Goal: Information Seeking & Learning: Check status

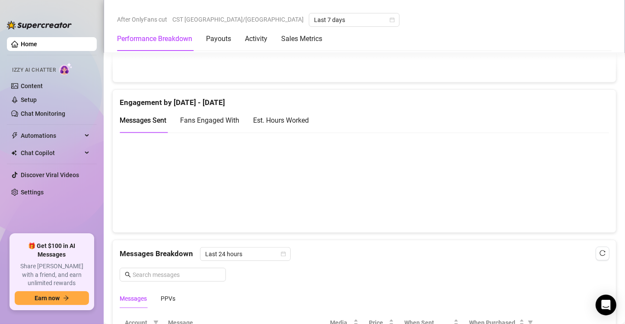
scroll to position [559, 0]
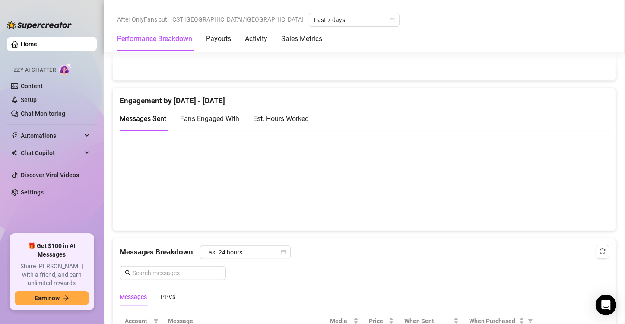
click at [287, 119] on div "Est. Hours Worked" at bounding box center [281, 118] width 56 height 11
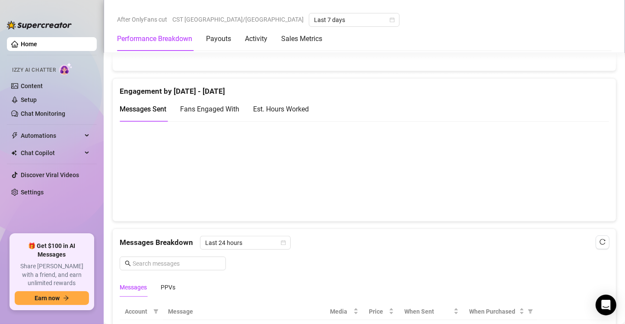
scroll to position [569, 0]
click at [300, 107] on div "Est. Hours Worked" at bounding box center [281, 109] width 56 height 11
